Goal: Find specific page/section: Find specific page/section

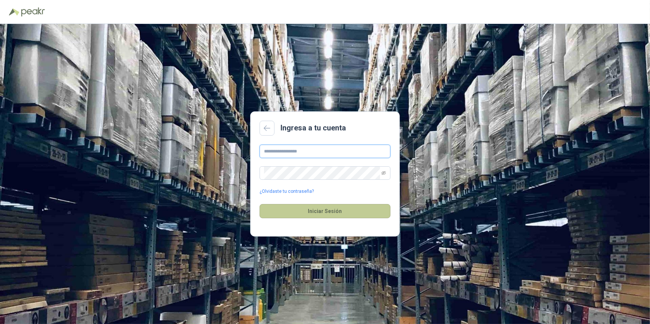
type input "**********"
click at [329, 214] on button "Iniciar Sesión" at bounding box center [325, 211] width 131 height 14
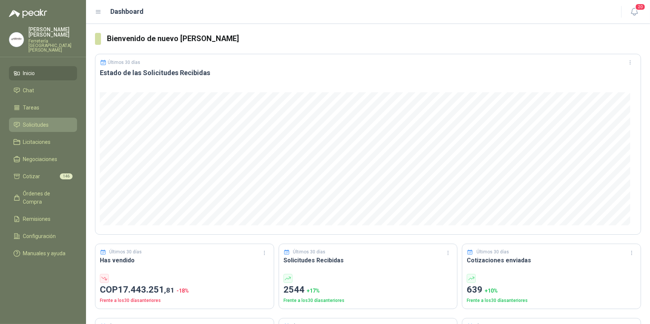
click at [40, 121] on span "Solicitudes" at bounding box center [36, 125] width 26 height 8
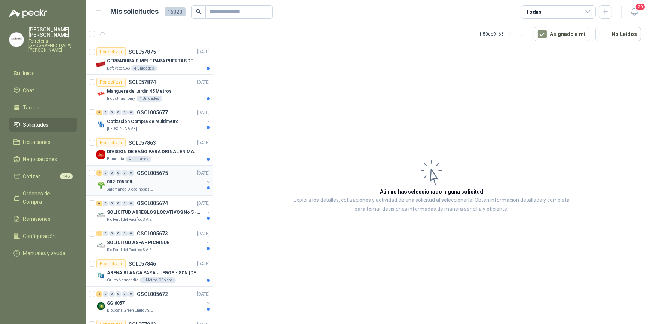
click at [147, 189] on p "Salamanca Oleaginosas SAS" at bounding box center [130, 190] width 47 height 6
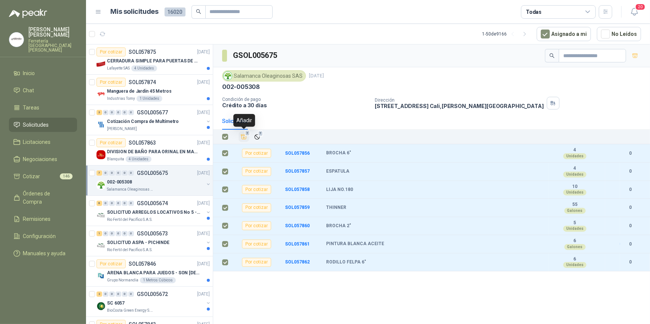
click at [243, 137] on icon "Añadir" at bounding box center [244, 137] width 6 height 5
click at [138, 210] on p "SOLICITUD ARREGLOS LOCATIVOS No 5 - PICHINDE" at bounding box center [153, 212] width 93 height 7
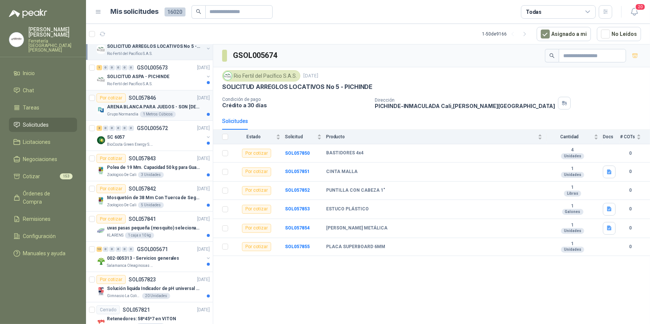
scroll to position [204, 0]
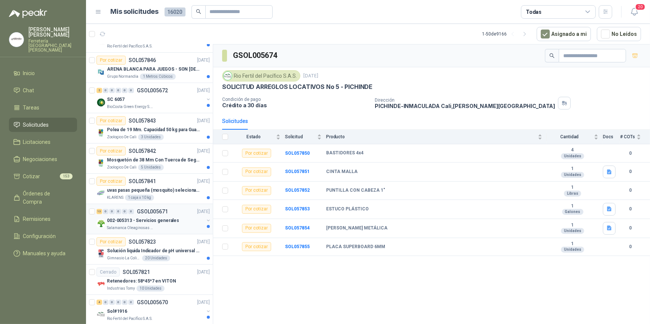
click at [150, 222] on p "002-005313 - Servicios generales" at bounding box center [143, 220] width 72 height 7
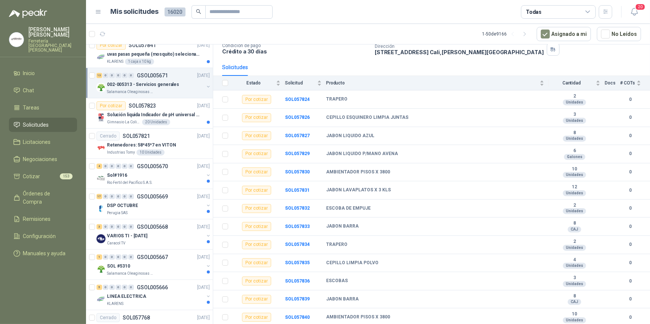
scroll to position [408, 0]
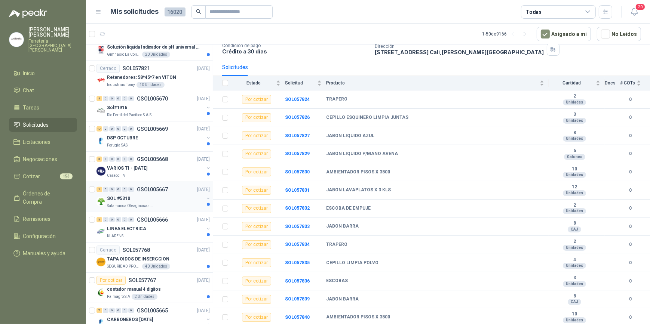
click at [153, 200] on div "SOL #5310" at bounding box center [155, 198] width 97 height 9
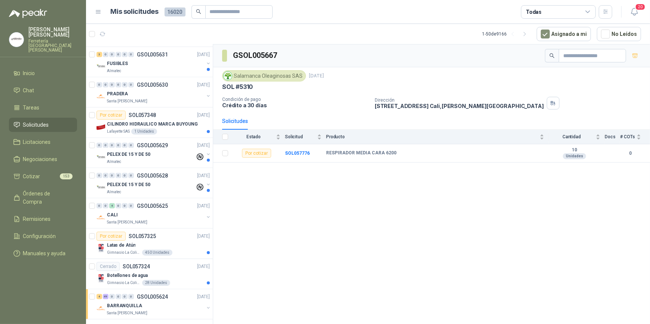
scroll to position [1247, 0]
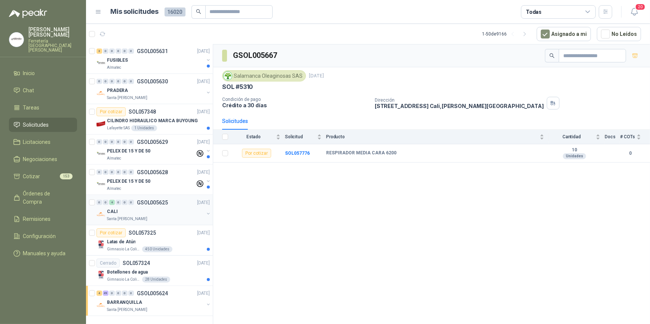
click at [148, 209] on div "CALI" at bounding box center [155, 211] width 97 height 9
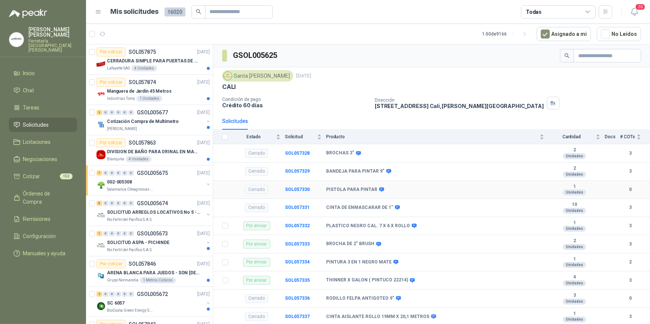
scroll to position [19, 0]
